Goal: Task Accomplishment & Management: Manage account settings

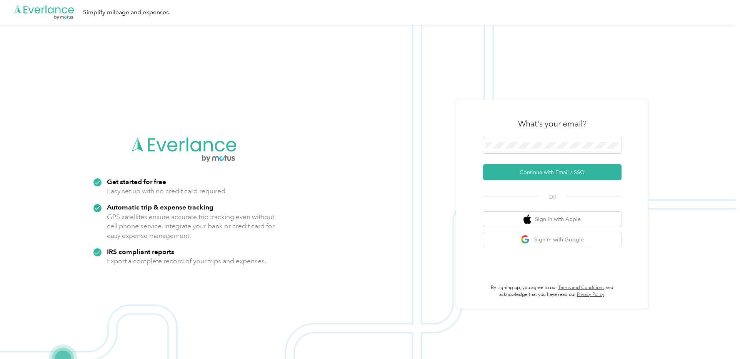
click at [497, 204] on div "What's your email? Continue with Email / SSO OR Sign in with Apple Sign in with…" at bounding box center [552, 204] width 138 height 188
click at [551, 245] on button "Sign in with Google" at bounding box center [552, 239] width 138 height 15
click at [555, 133] on div "What's your email?" at bounding box center [552, 123] width 138 height 27
click at [575, 237] on button "Sign in with Google" at bounding box center [552, 239] width 138 height 15
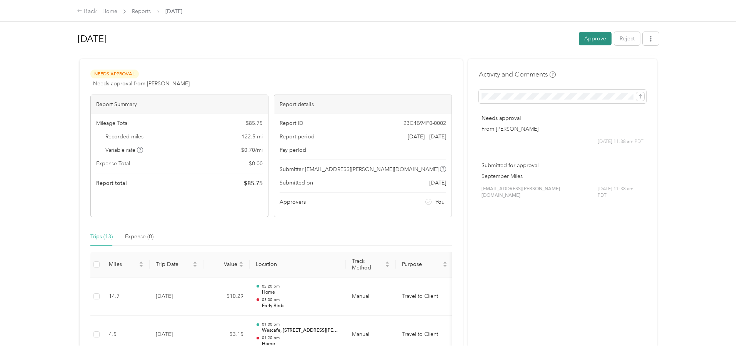
click at [595, 38] on button "Approve" at bounding box center [595, 38] width 33 height 13
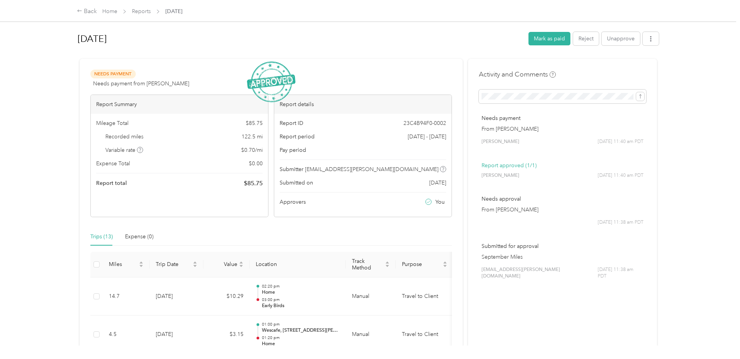
click at [248, 185] on span "$ 85.75" at bounding box center [253, 183] width 19 height 9
copy span "$ 85.75"
